Goal: Navigation & Orientation: Find specific page/section

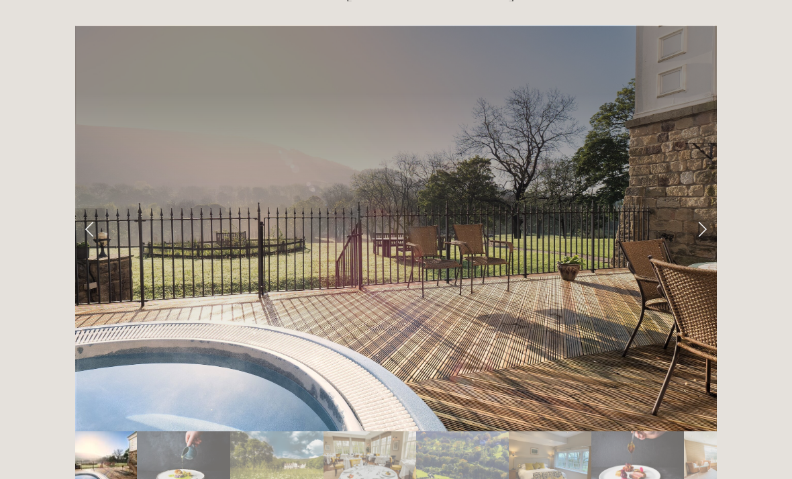
scroll to position [2207, 0]
click at [693, 208] on link "Next Slide" at bounding box center [702, 228] width 30 height 40
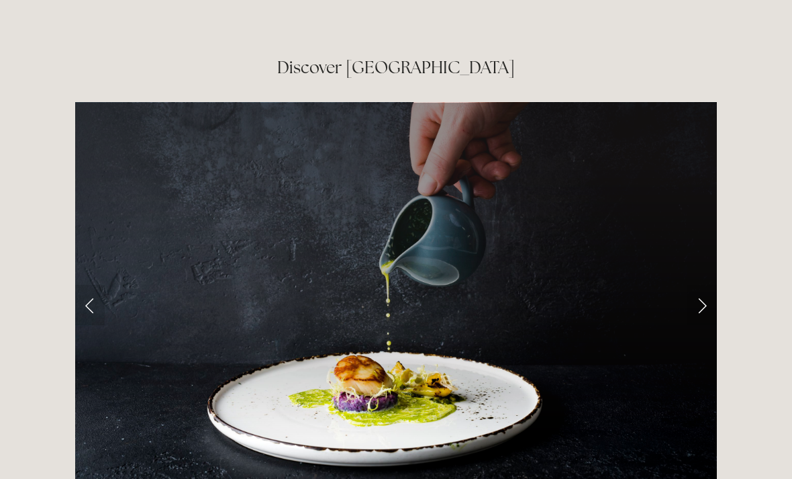
scroll to position [2130, 0]
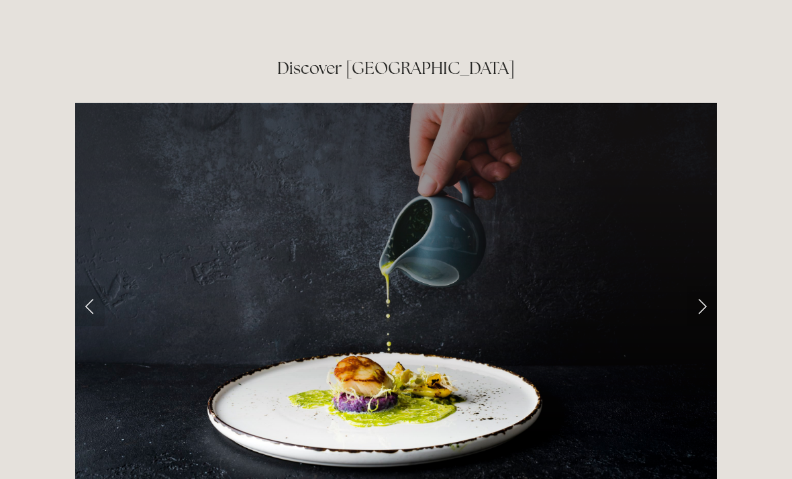
click at [706, 285] on link "Next Slide" at bounding box center [702, 305] width 30 height 40
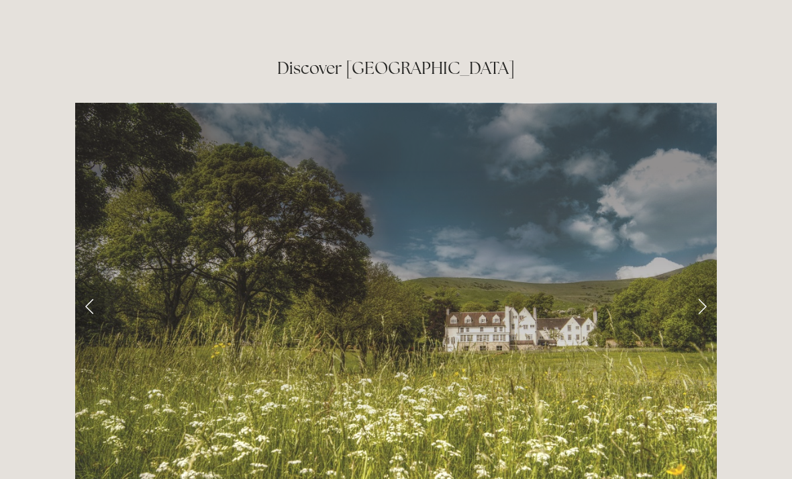
click at [705, 285] on link "Next Slide" at bounding box center [702, 305] width 30 height 40
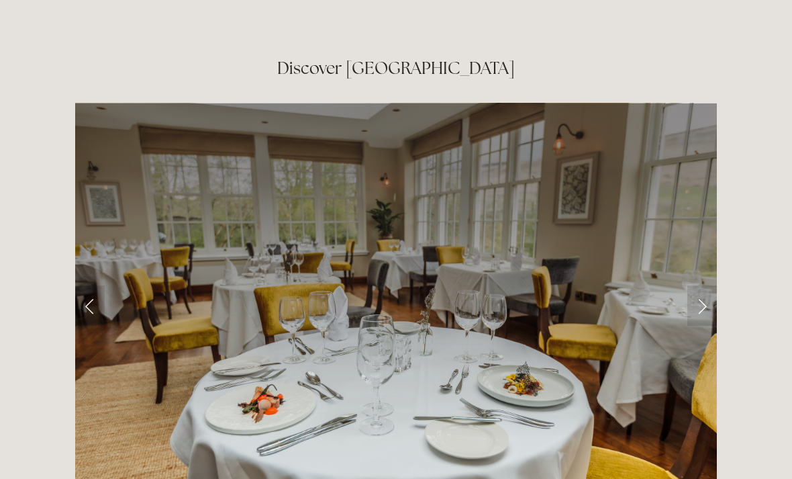
click at [706, 285] on link "Next Slide" at bounding box center [702, 305] width 30 height 40
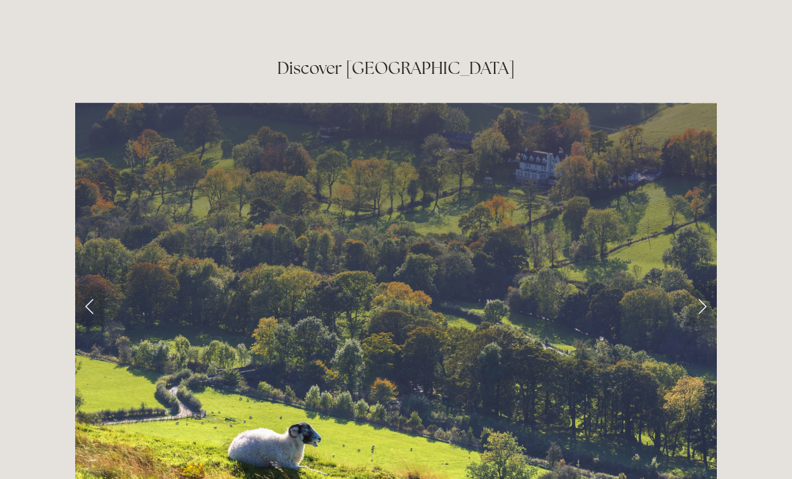
click at [710, 285] on link "Next Slide" at bounding box center [702, 305] width 30 height 40
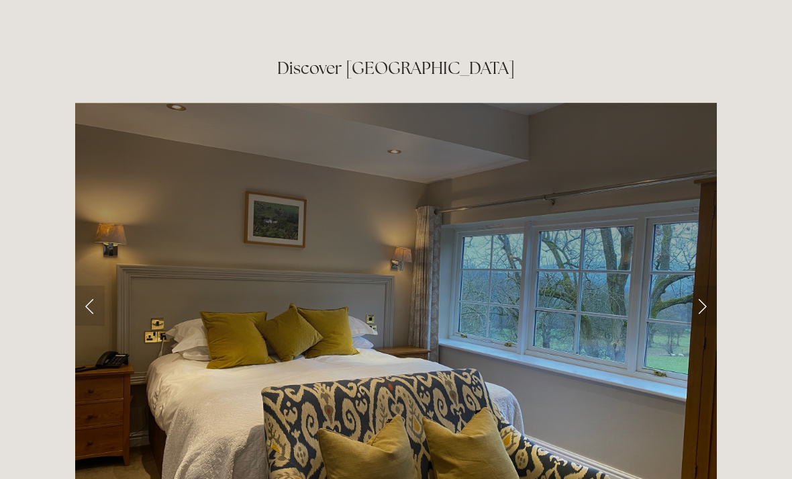
click at [708, 285] on link "Next Slide" at bounding box center [702, 305] width 30 height 40
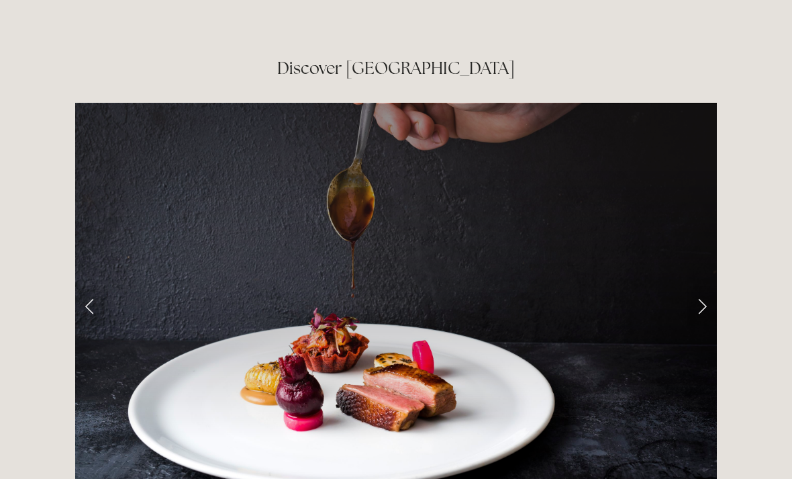
click at [705, 285] on link "Next Slide" at bounding box center [702, 305] width 30 height 40
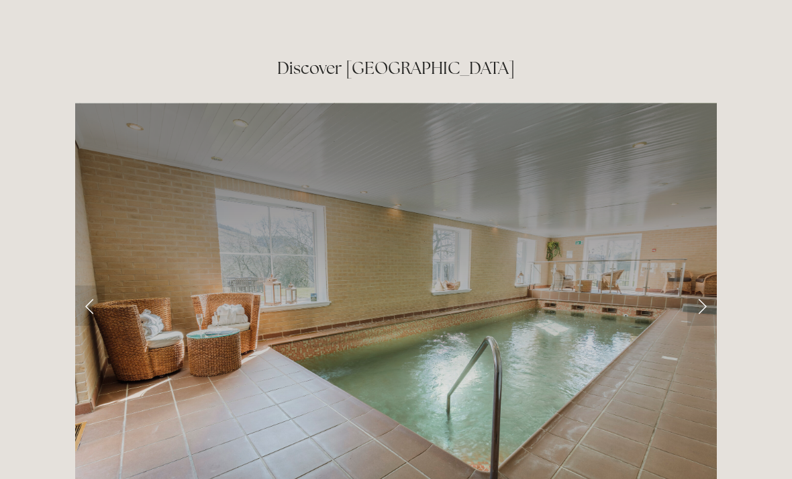
click at [710, 285] on link "Next Slide" at bounding box center [702, 305] width 30 height 40
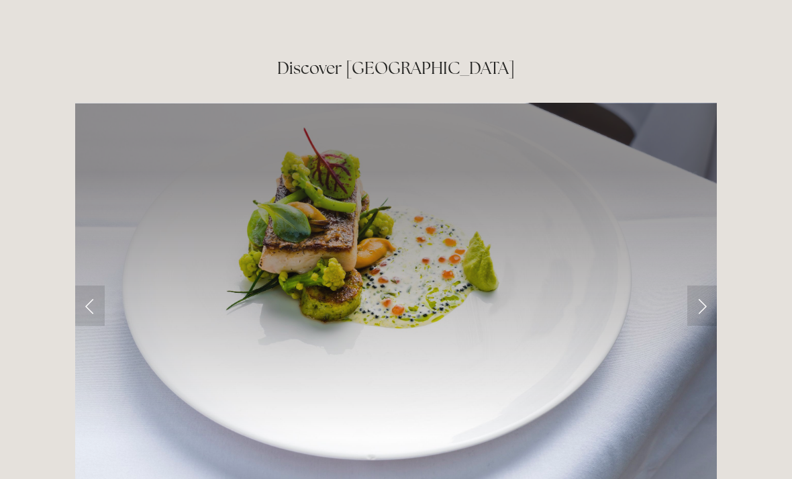
click at [704, 285] on link "Next Slide" at bounding box center [702, 305] width 30 height 40
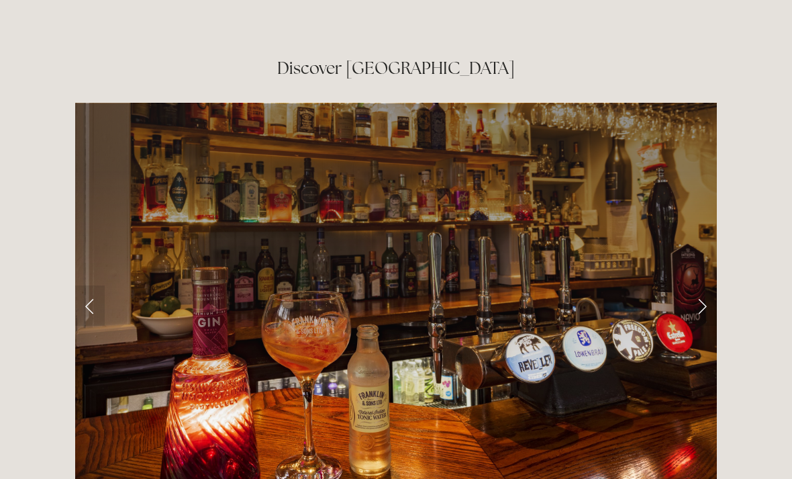
click at [715, 285] on link "Next Slide" at bounding box center [702, 305] width 30 height 40
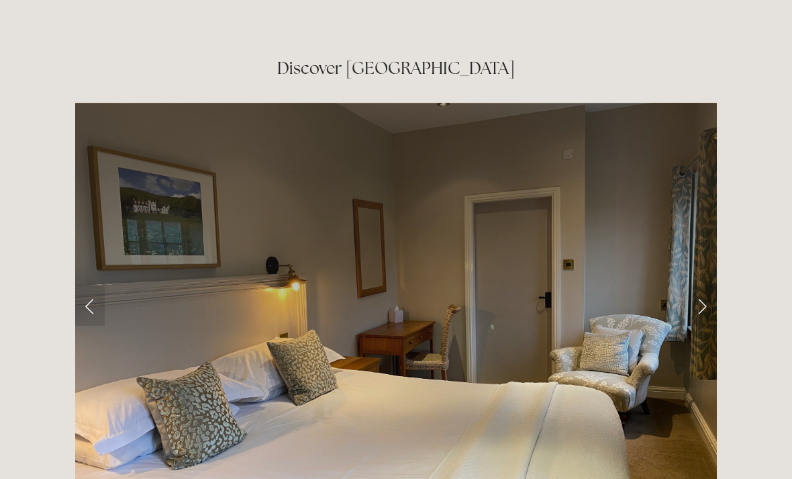
click at [714, 285] on link "Next Slide" at bounding box center [702, 305] width 30 height 40
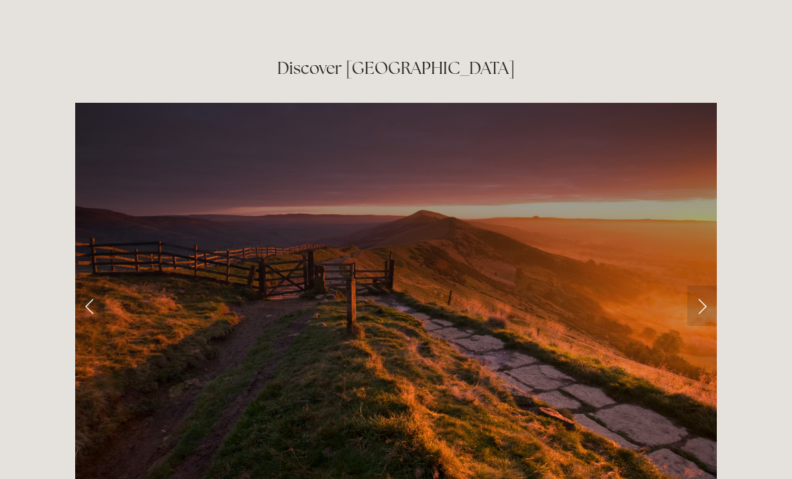
click at [712, 285] on link "Next Slide" at bounding box center [702, 305] width 30 height 40
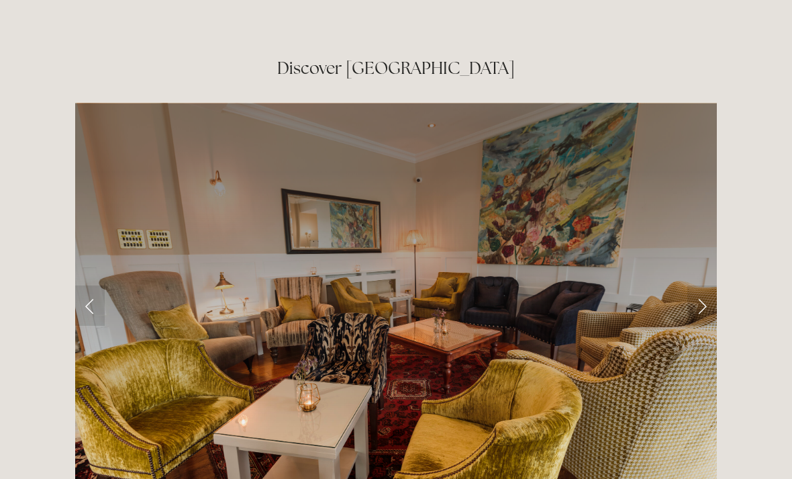
click at [708, 285] on link "Next Slide" at bounding box center [702, 305] width 30 height 40
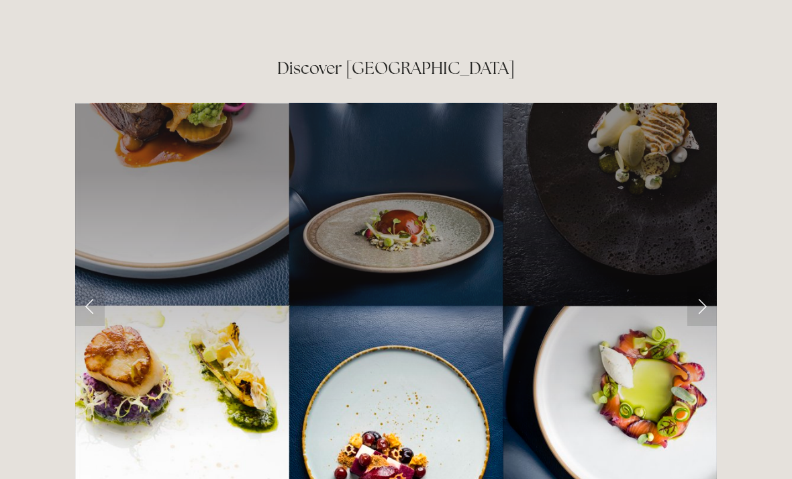
click at [716, 285] on link "Next Slide" at bounding box center [702, 305] width 30 height 40
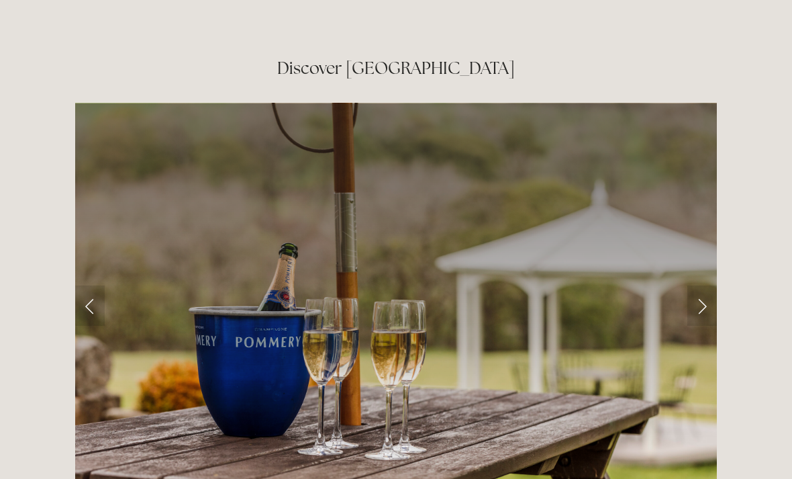
click at [712, 285] on link "Next Slide" at bounding box center [702, 305] width 30 height 40
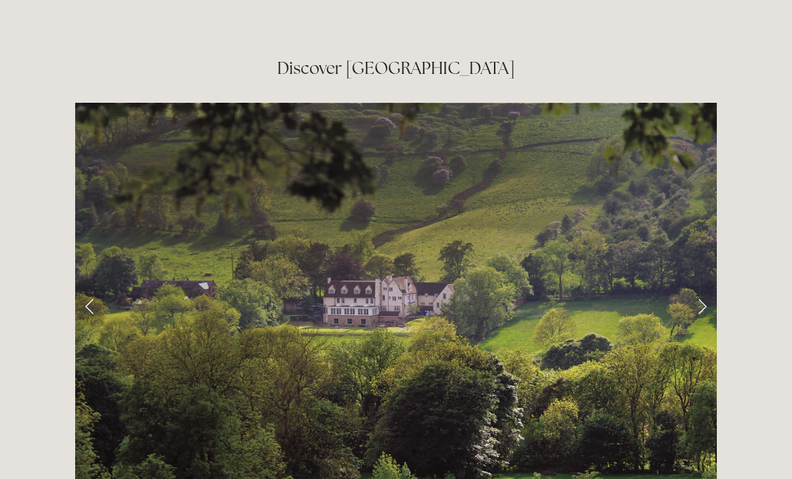
click at [710, 285] on link "Next Slide" at bounding box center [702, 305] width 30 height 40
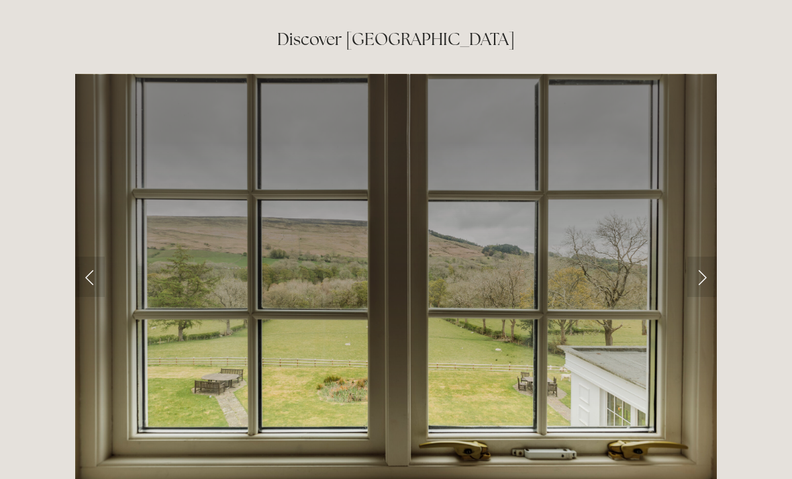
scroll to position [2159, 0]
click at [706, 256] on link "Next Slide" at bounding box center [702, 276] width 30 height 40
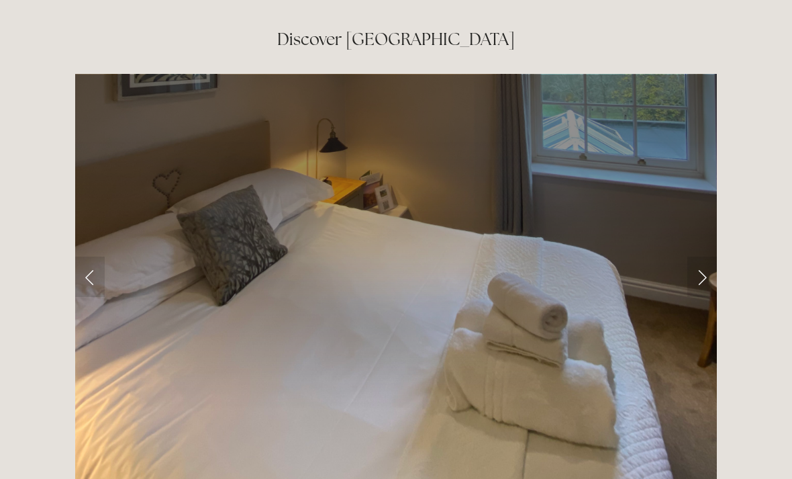
click at [708, 256] on link "Next Slide" at bounding box center [702, 276] width 30 height 40
click at [706, 256] on link "Next Slide" at bounding box center [702, 276] width 30 height 40
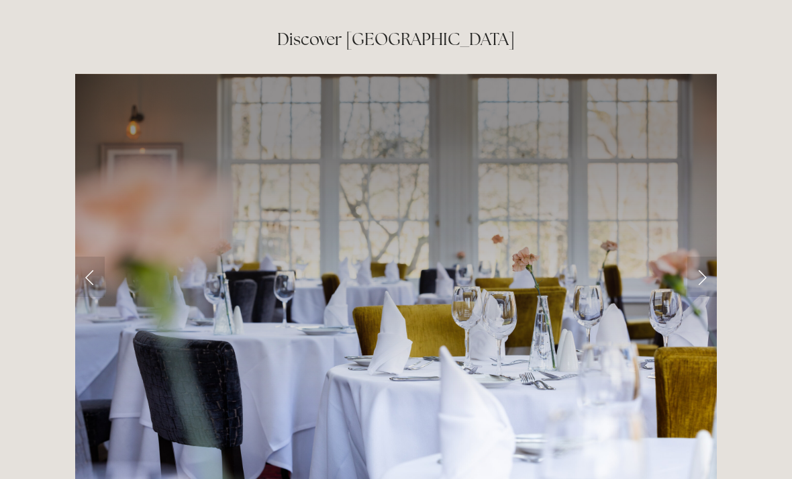
click at [706, 256] on link "Next Slide" at bounding box center [702, 276] width 30 height 40
click at [704, 256] on link "Next Slide" at bounding box center [702, 276] width 30 height 40
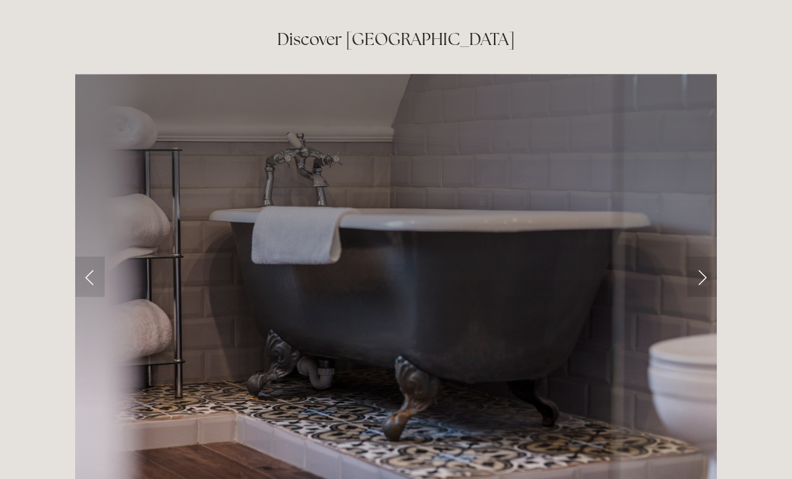
click at [698, 256] on link "Next Slide" at bounding box center [702, 276] width 30 height 40
click at [716, 256] on link "Next Slide" at bounding box center [702, 276] width 30 height 40
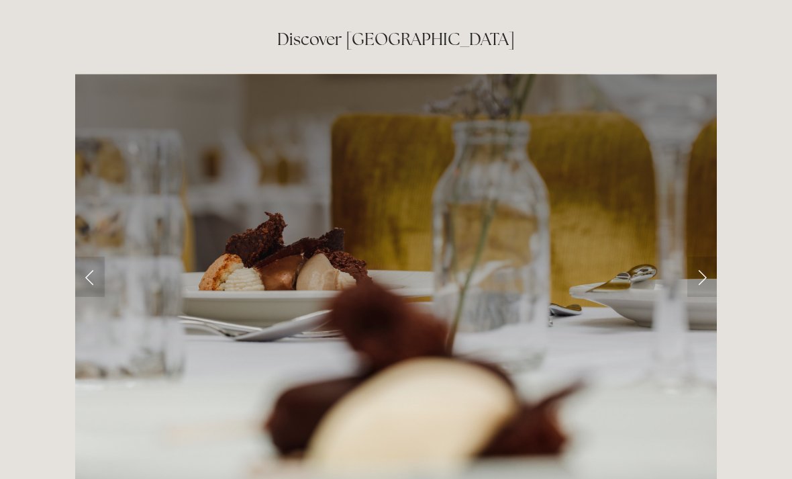
click at [698, 256] on link "Next Slide" at bounding box center [702, 276] width 30 height 40
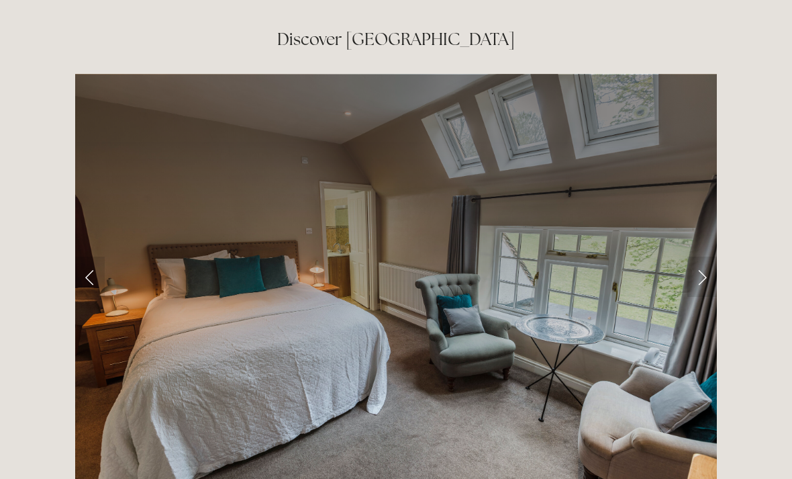
click at [708, 256] on link "Next Slide" at bounding box center [702, 276] width 30 height 40
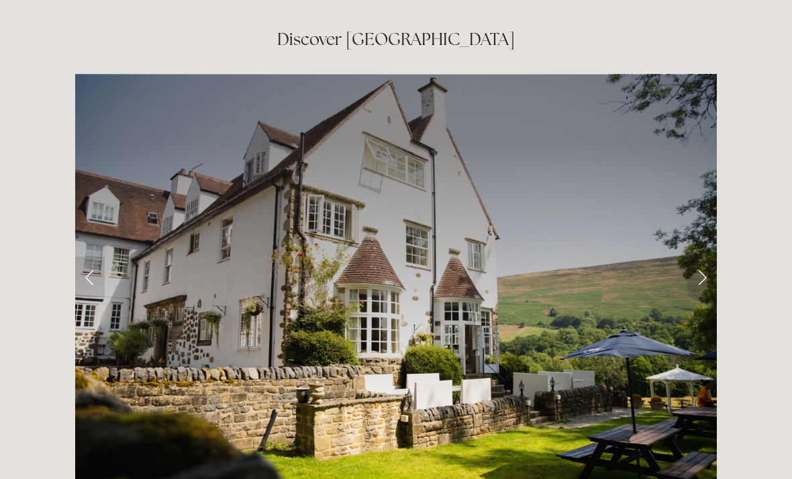
click at [701, 256] on link "Next Slide" at bounding box center [702, 276] width 30 height 40
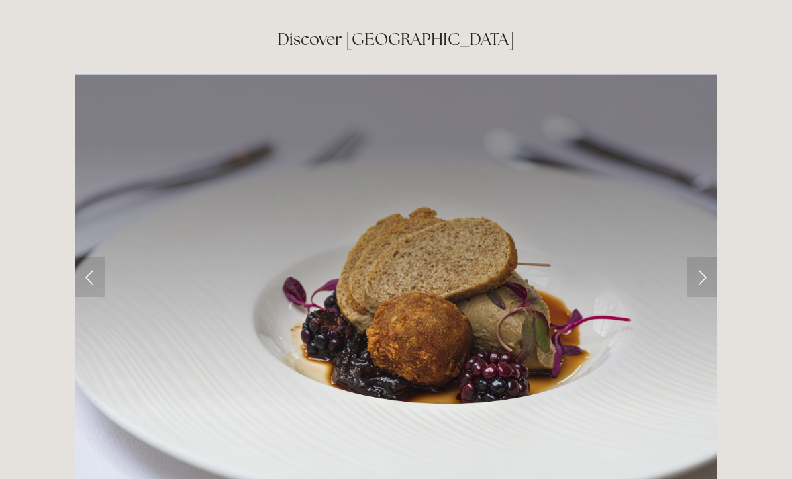
click at [704, 256] on link "Next Slide" at bounding box center [702, 276] width 30 height 40
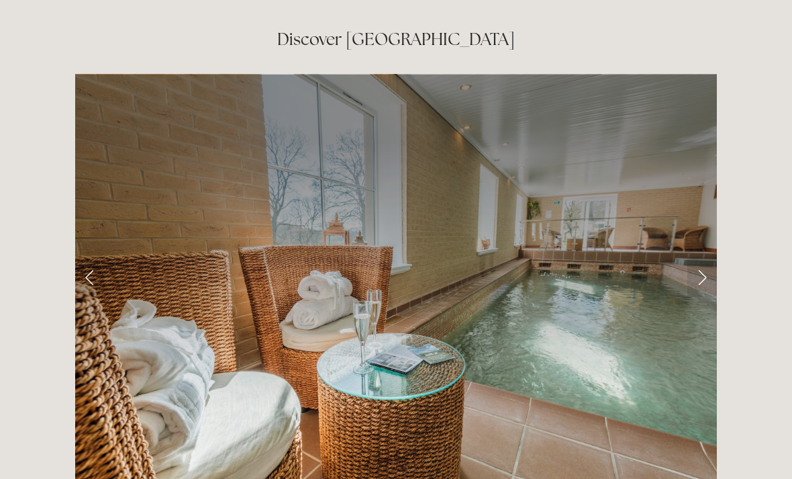
click at [702, 256] on link "Next Slide" at bounding box center [702, 276] width 30 height 40
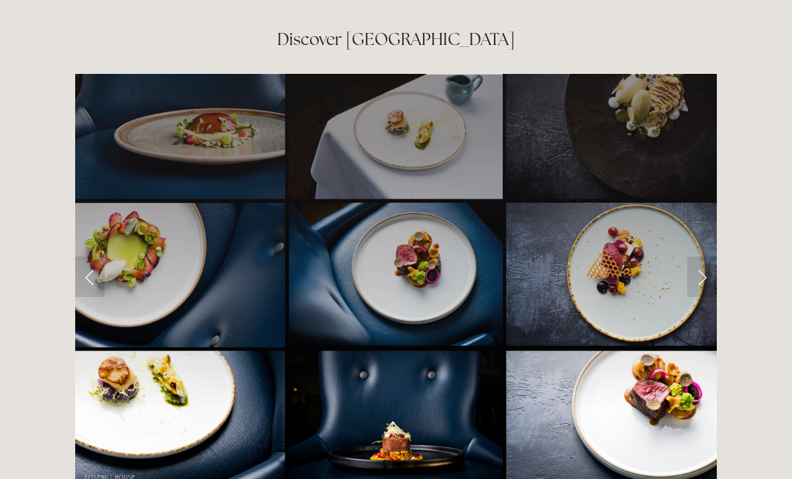
click at [710, 256] on link "Next Slide" at bounding box center [702, 276] width 30 height 40
click at [704, 256] on link "Next Slide" at bounding box center [702, 276] width 30 height 40
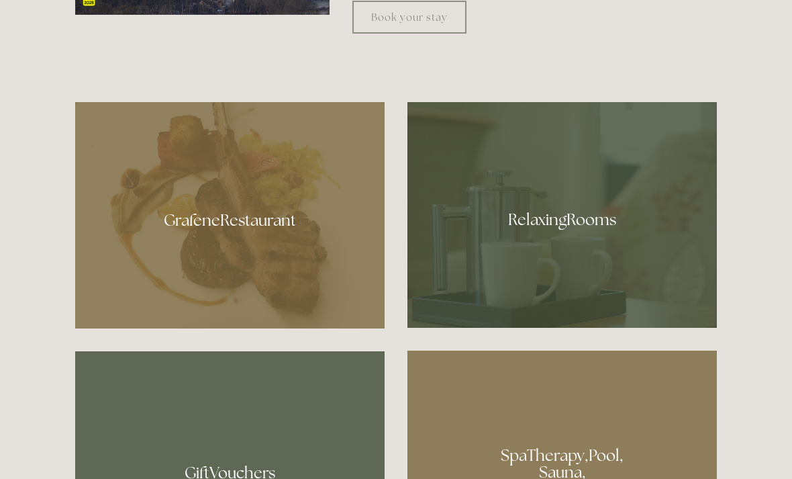
scroll to position [0, 0]
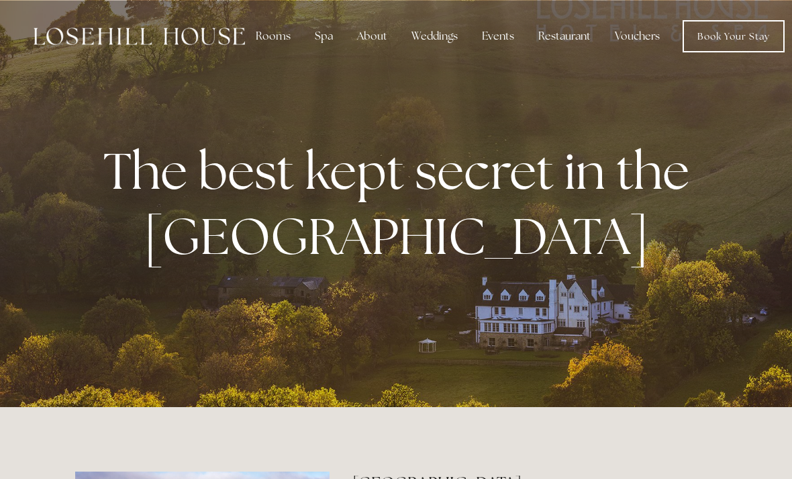
click at [385, 42] on div "About" at bounding box center [372, 36] width 52 height 27
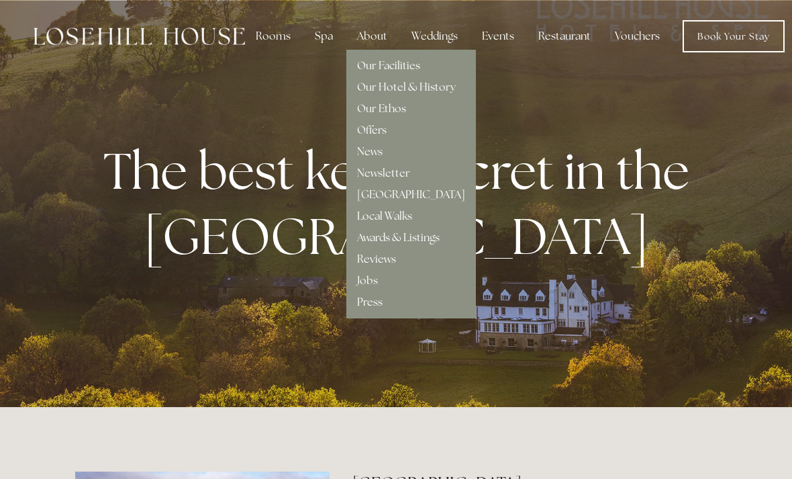
click at [322, 40] on div "Spa" at bounding box center [324, 36] width 40 height 27
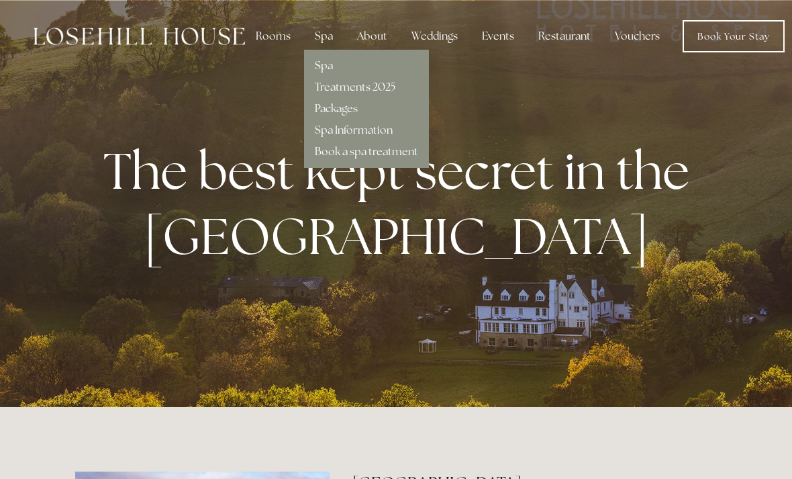
click at [325, 68] on link "Spa" at bounding box center [324, 65] width 18 height 14
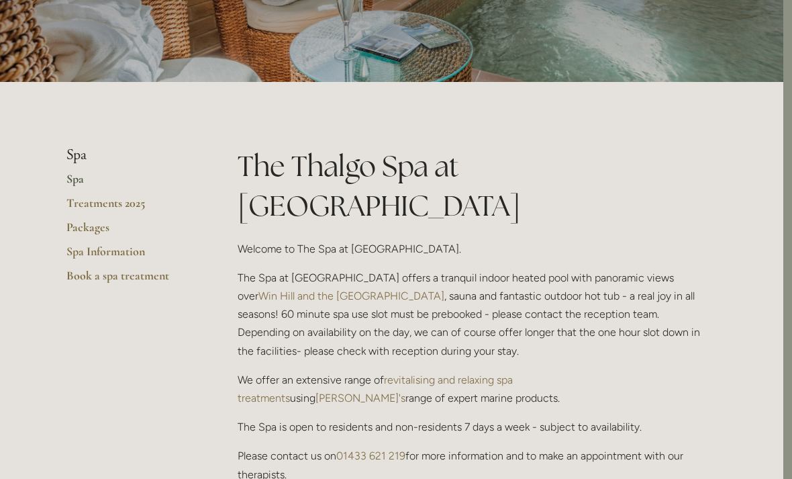
scroll to position [196, 9]
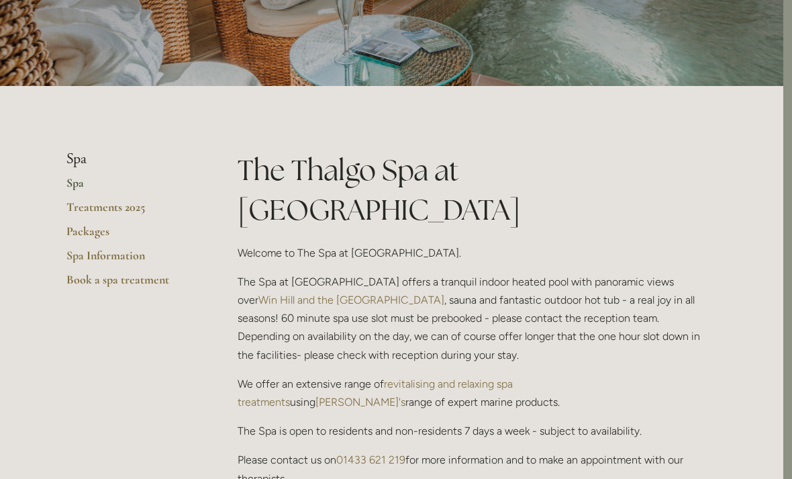
click at [139, 207] on link "Treatments 2025" at bounding box center [130, 211] width 128 height 24
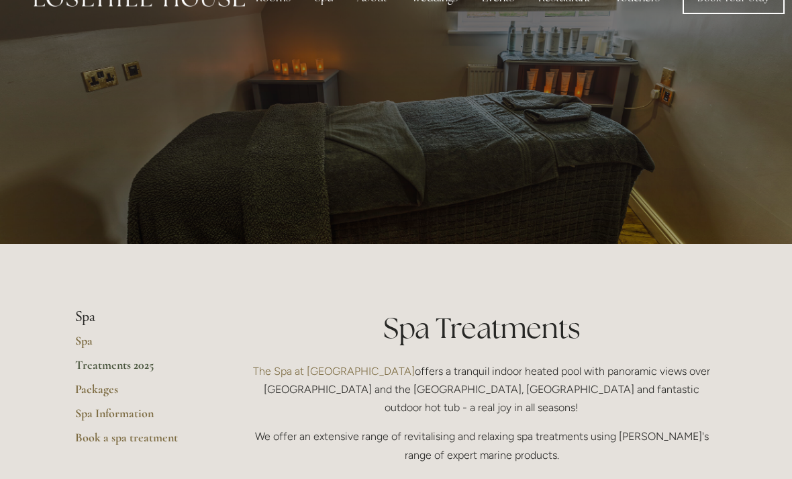
scroll to position [39, 0]
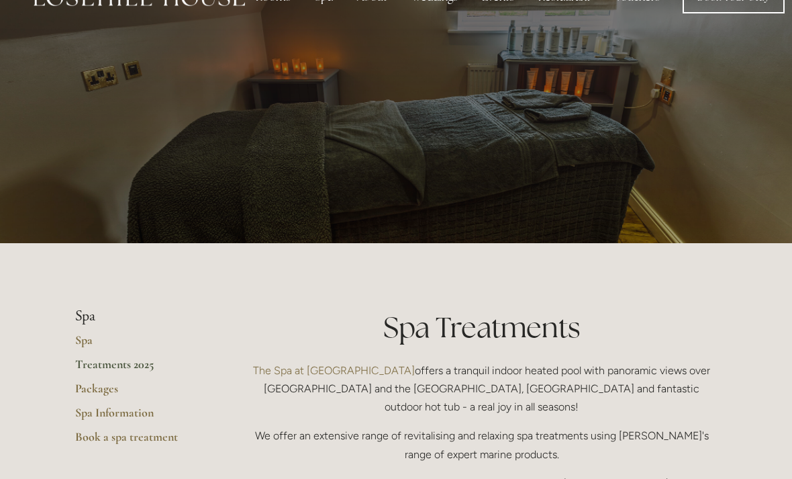
click at [110, 385] on link "Packages" at bounding box center [139, 393] width 128 height 24
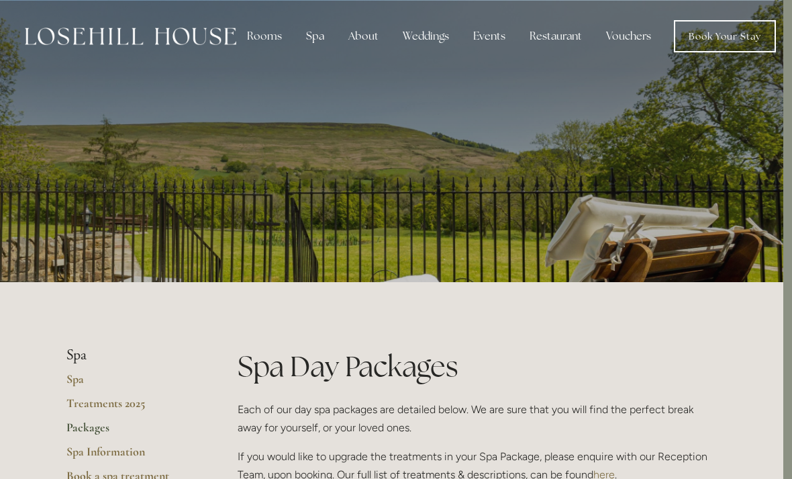
scroll to position [0, 9]
click at [559, 42] on div "Restaurant" at bounding box center [556, 36] width 74 height 27
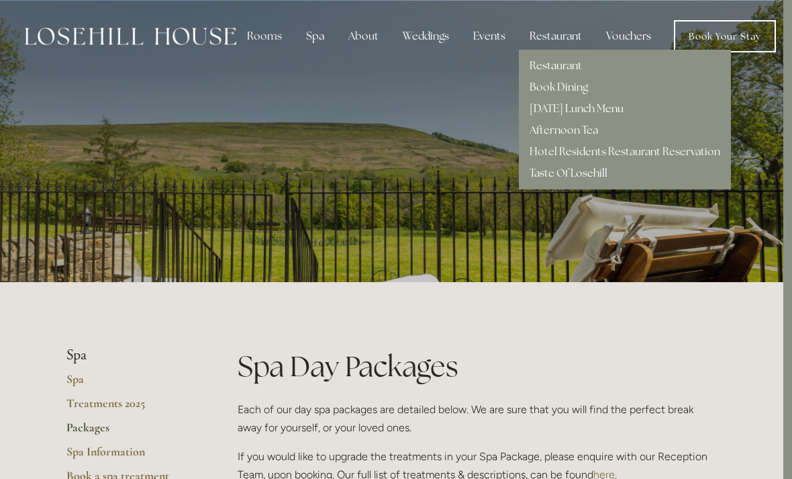
click at [589, 173] on link "Taste Of Losehill" at bounding box center [569, 173] width 78 height 14
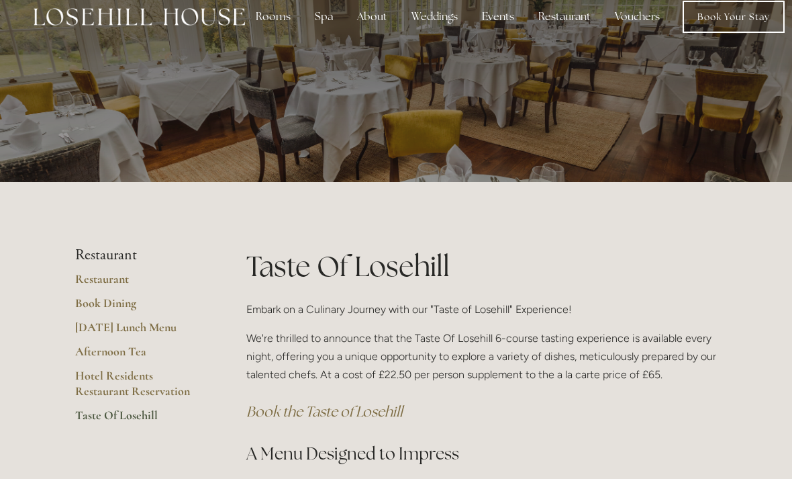
scroll to position [20, 0]
click at [124, 281] on link "Restaurant" at bounding box center [139, 283] width 128 height 24
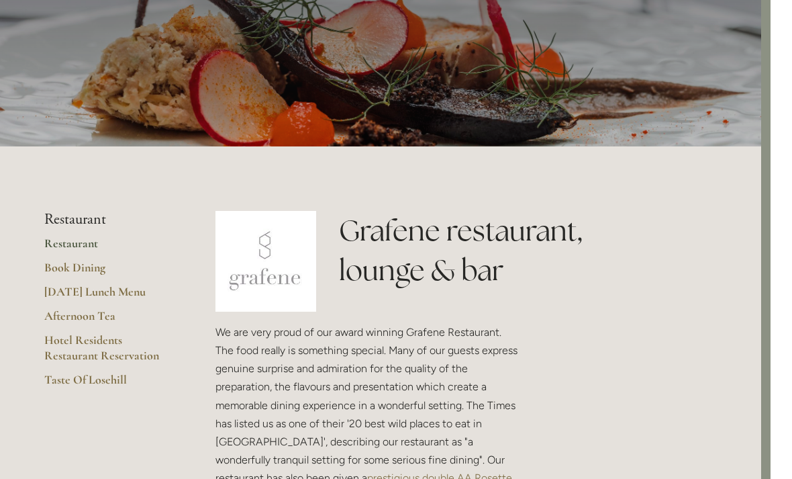
scroll to position [0, 9]
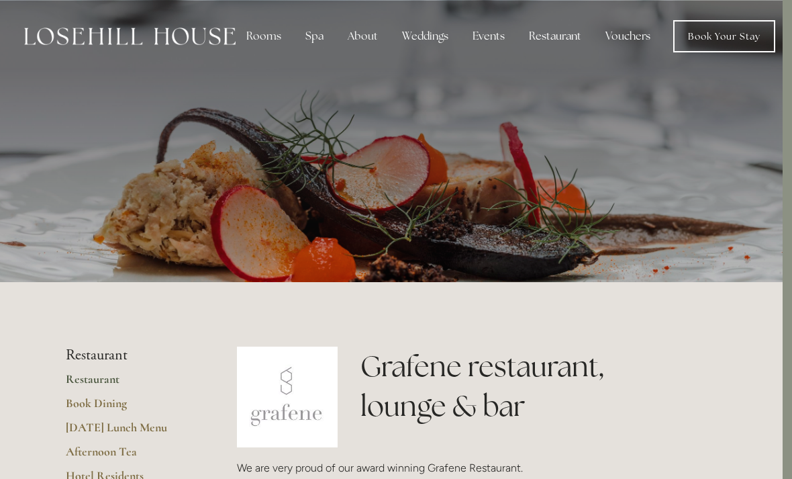
click at [734, 44] on link "Book Your Stay" at bounding box center [724, 36] width 102 height 32
